Goal: Task Accomplishment & Management: Complete application form

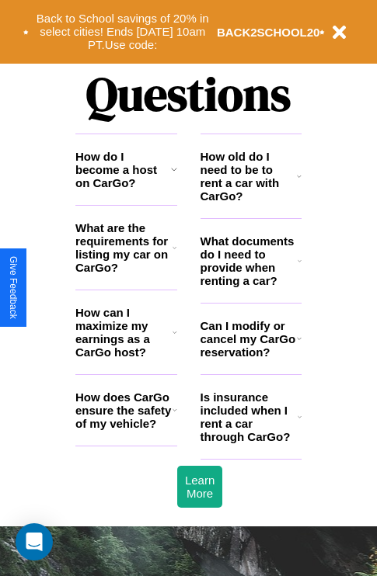
scroll to position [1881, 0]
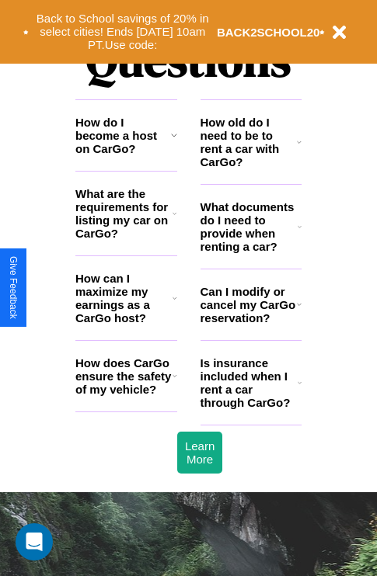
click at [250, 408] on h3 "Is insurance included when I rent a car through CarGo?" at bounding box center [248, 382] width 97 height 53
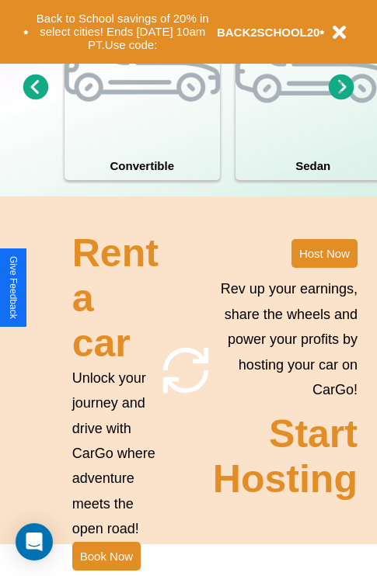
scroll to position [1210, 0]
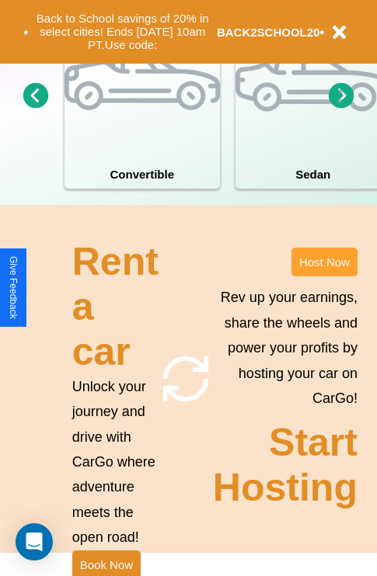
click at [324, 276] on button "Host Now" at bounding box center [324, 262] width 66 height 29
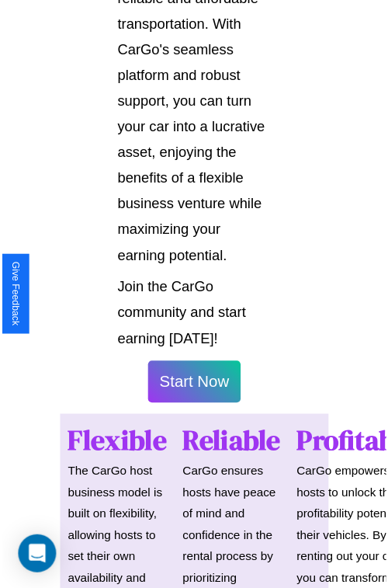
scroll to position [1100, 0]
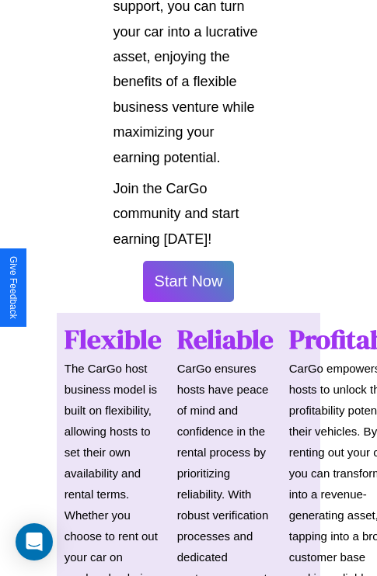
click at [188, 288] on button "Start Now" at bounding box center [189, 281] width 92 height 41
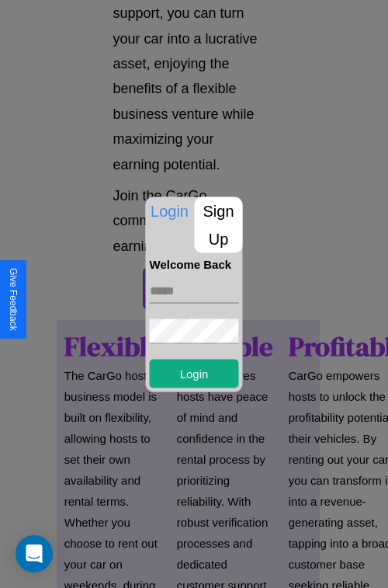
click at [194, 290] on input "text" at bounding box center [194, 290] width 89 height 25
type input "**********"
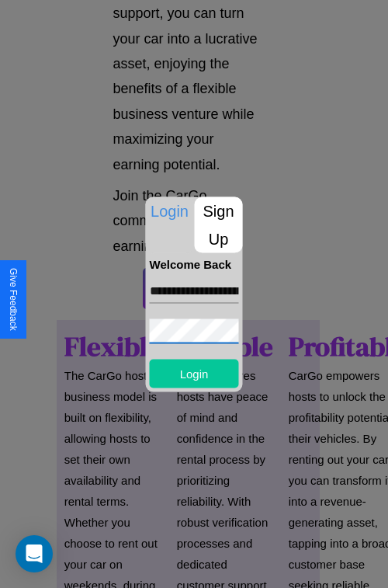
click at [194, 373] on button "Login" at bounding box center [194, 373] width 89 height 29
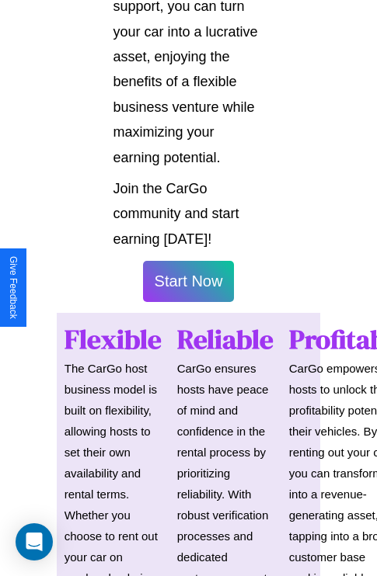
scroll to position [1102, 0]
